Goal: Find specific page/section: Find specific page/section

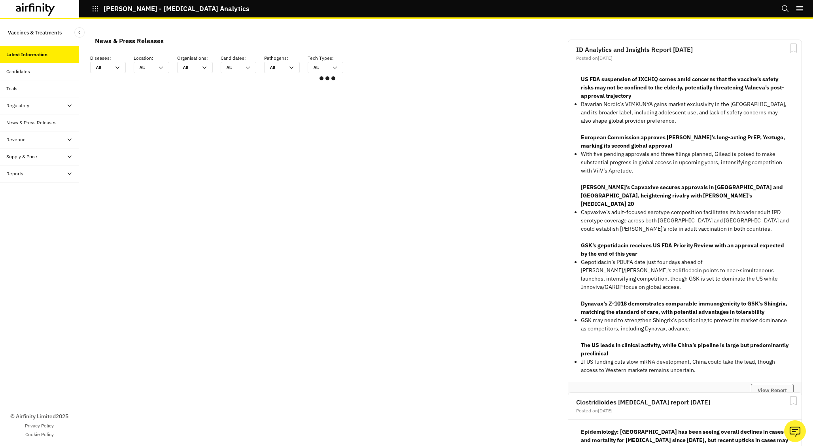
scroll to position [475, 237]
click at [45, 73] on div "Candidates" at bounding box center [42, 71] width 73 height 7
